Goal: Use online tool/utility: Utilize a website feature to perform a specific function

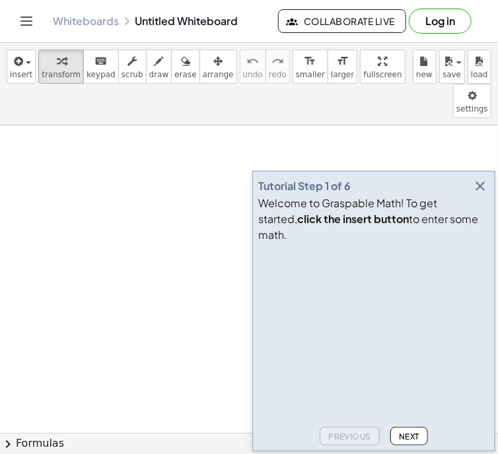
click at [480, 194] on icon "button" at bounding box center [480, 186] width 16 height 16
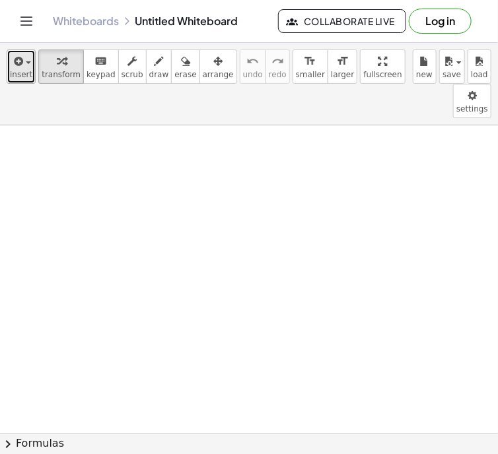
click at [15, 66] on icon "button" at bounding box center [17, 61] width 12 height 16
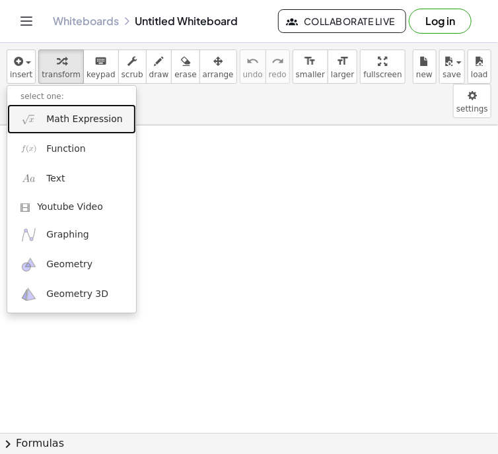
click at [30, 121] on img at bounding box center [28, 119] width 16 height 16
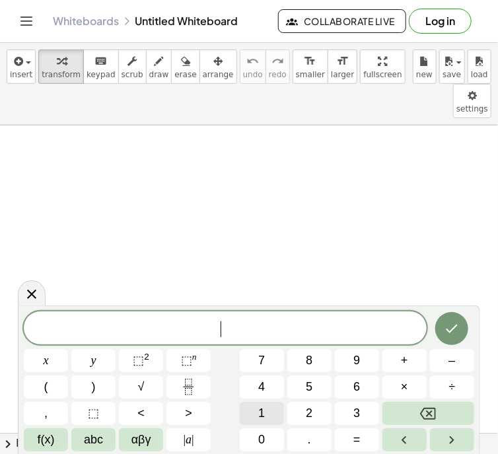
click at [264, 405] on span "1" at bounding box center [261, 414] width 7 height 18
click at [269, 385] on button "4" at bounding box center [262, 386] width 44 height 23
click at [304, 438] on button "." at bounding box center [309, 439] width 44 height 23
click at [261, 380] on span "4" at bounding box center [261, 387] width 7 height 18
click at [92, 362] on span "y" at bounding box center [93, 361] width 5 height 18
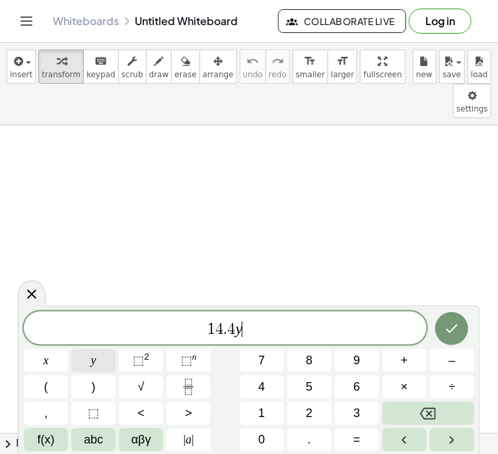
click at [91, 363] on span "y" at bounding box center [93, 361] width 5 height 18
click at [92, 361] on span "y" at bounding box center [93, 361] width 5 height 18
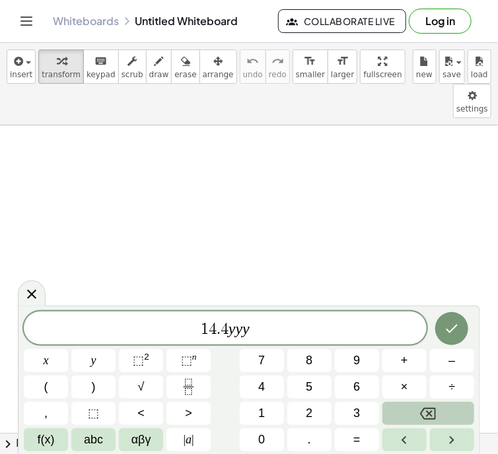
click at [420, 411] on icon "Backspace" at bounding box center [428, 414] width 16 height 16
click at [420, 410] on icon "Backspace" at bounding box center [428, 414] width 16 height 16
click at [418, 411] on button "Backspace" at bounding box center [428, 413] width 92 height 23
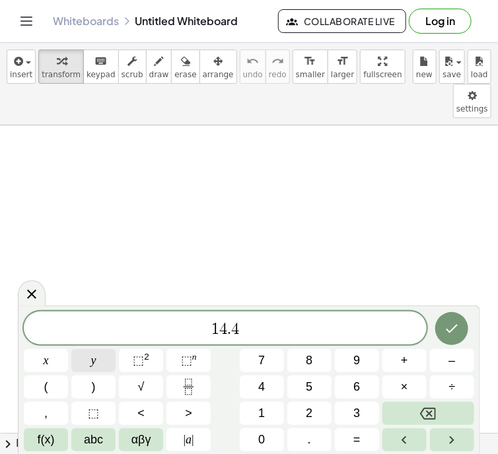
click at [86, 359] on button "y" at bounding box center [93, 360] width 44 height 23
click at [447, 360] on button "–" at bounding box center [452, 360] width 44 height 23
click at [267, 413] on button "1" at bounding box center [262, 413] width 44 height 23
click at [260, 362] on span "7" at bounding box center [261, 361] width 7 height 18
click at [300, 432] on button "." at bounding box center [309, 439] width 44 height 23
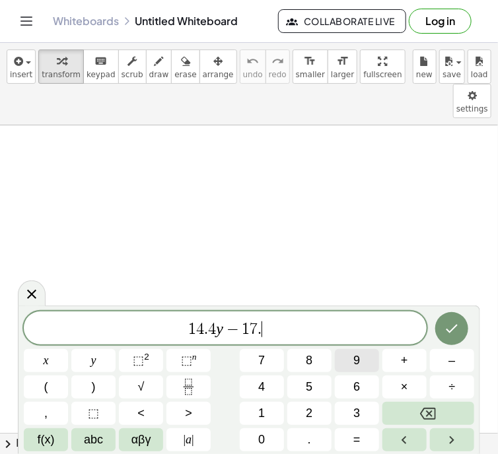
click at [354, 360] on span "9" at bounding box center [356, 361] width 7 height 18
click at [353, 359] on span "9" at bounding box center [356, 361] width 7 height 18
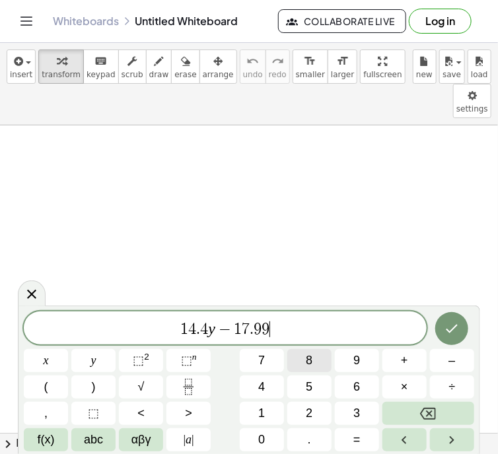
click at [309, 353] on span "8" at bounding box center [309, 361] width 7 height 18
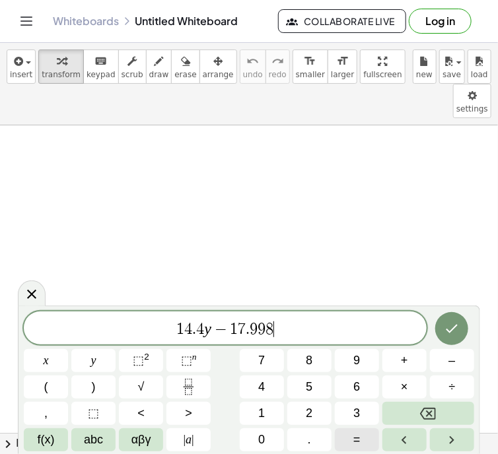
click at [358, 438] on span "=" at bounding box center [356, 440] width 7 height 18
click at [314, 387] on button "5" at bounding box center [309, 386] width 44 height 23
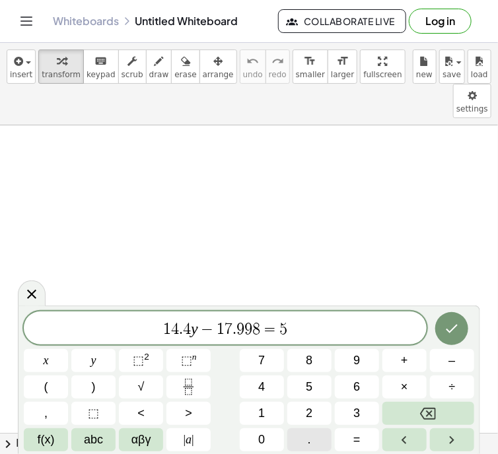
click at [311, 434] on button "." at bounding box center [309, 439] width 44 height 23
click at [352, 381] on button "6" at bounding box center [357, 386] width 44 height 23
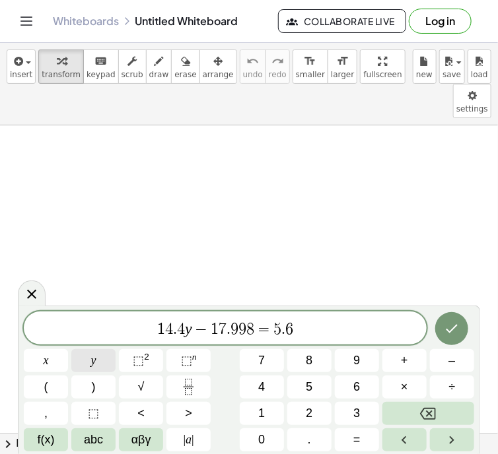
click at [97, 358] on button "y" at bounding box center [93, 360] width 44 height 23
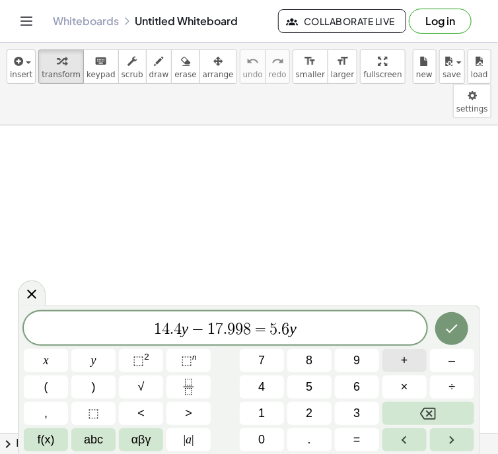
click at [401, 358] on span "+" at bounding box center [404, 361] width 7 height 18
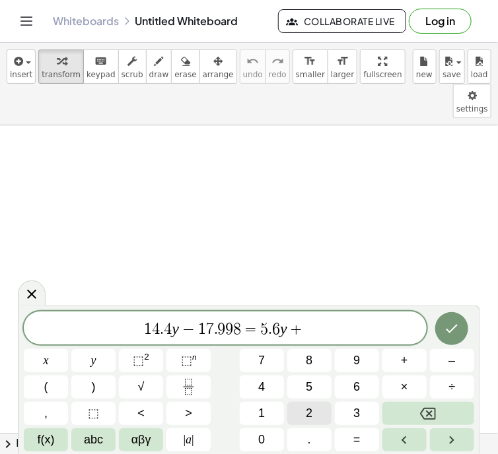
click at [314, 410] on button "2" at bounding box center [309, 413] width 44 height 23
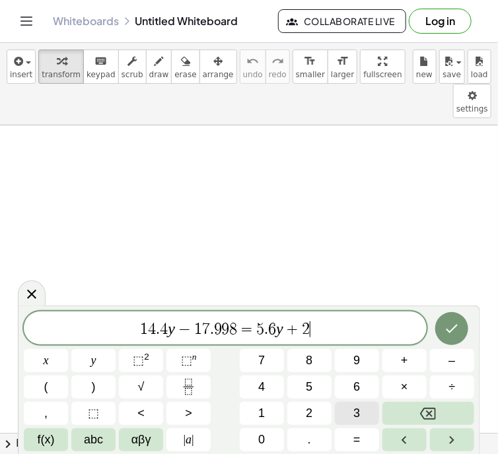
click at [348, 410] on button "3" at bounding box center [357, 413] width 44 height 23
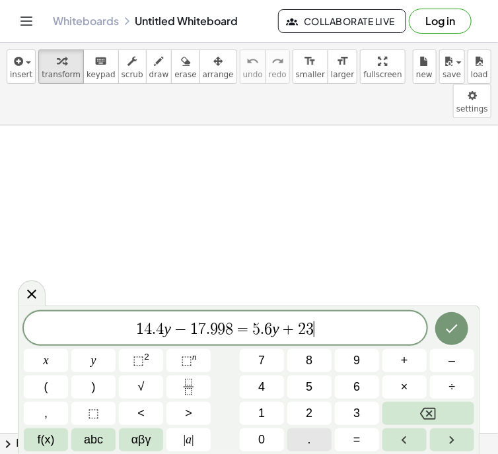
click at [314, 438] on button "." at bounding box center [309, 439] width 44 height 23
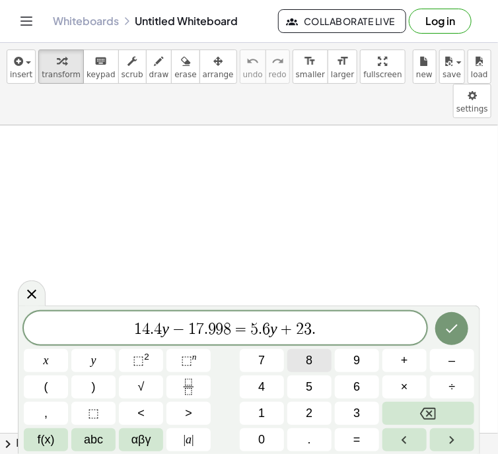
click at [308, 355] on span "8" at bounding box center [309, 361] width 7 height 18
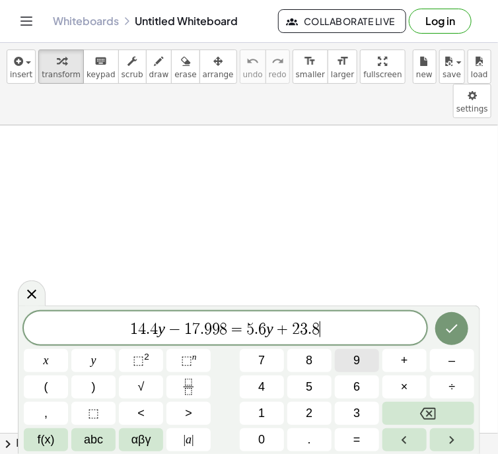
click at [347, 352] on button "9" at bounding box center [357, 360] width 44 height 23
click at [449, 327] on icon "Done" at bounding box center [451, 329] width 16 height 16
